Goal: Check status: Check status

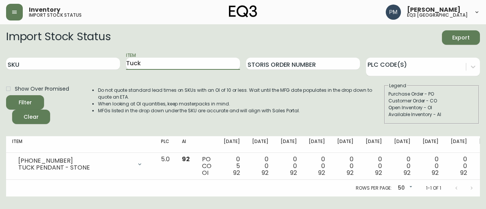
click at [171, 64] on input "Tuck" at bounding box center [183, 64] width 114 height 12
click at [6, 95] on button "Filter" at bounding box center [25, 102] width 38 height 14
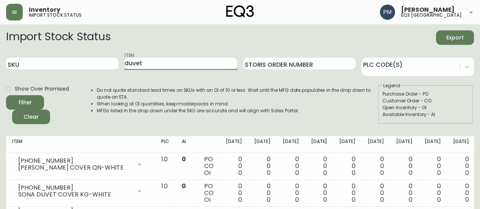
click at [154, 63] on input "duvet" at bounding box center [181, 64] width 112 height 12
click at [6, 95] on button "Filter" at bounding box center [25, 102] width 38 height 14
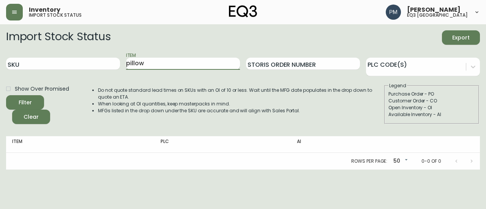
click at [6, 95] on button "Filter" at bounding box center [25, 102] width 38 height 14
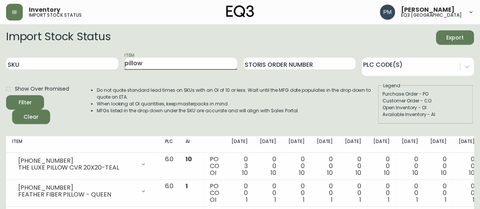
click at [162, 62] on input "pillow" at bounding box center [181, 64] width 112 height 12
type input "duvet"
click at [6, 95] on button "Filter" at bounding box center [25, 102] width 38 height 14
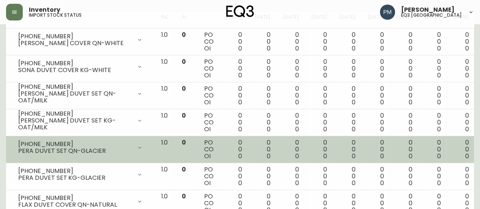
scroll to position [133, 0]
